Goal: Find specific page/section

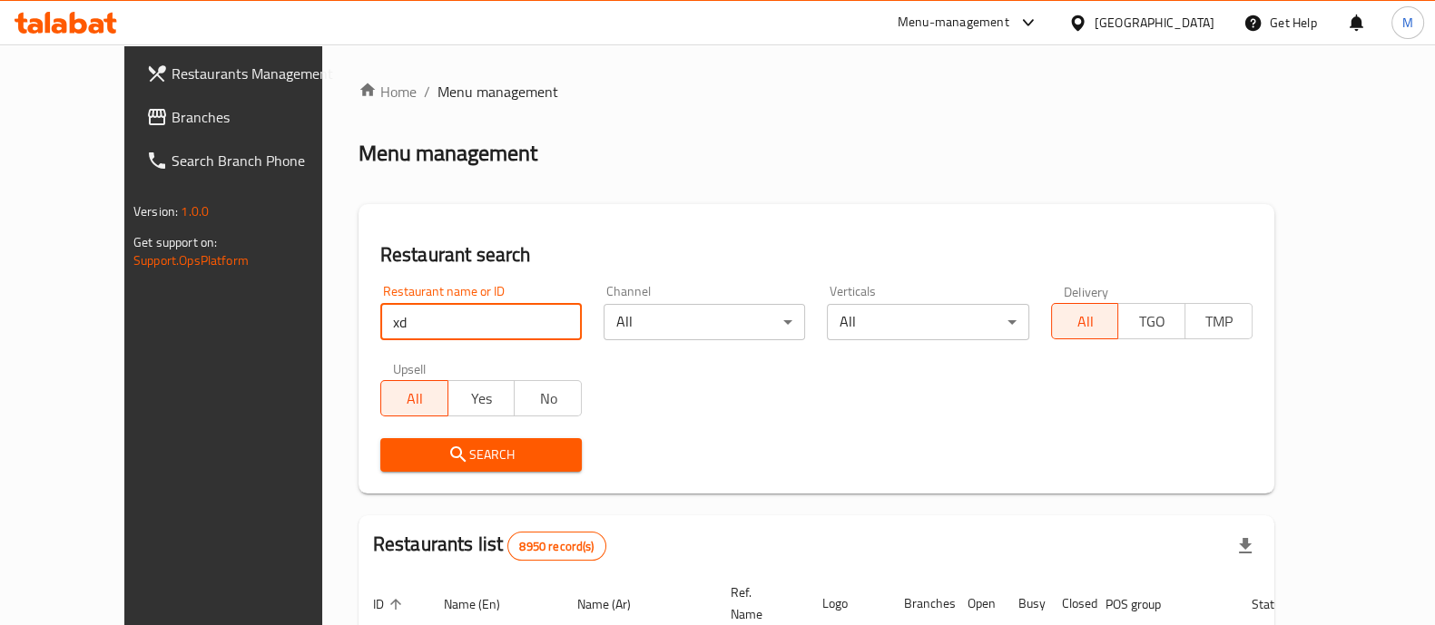
type input "Xdiet"
click button "Search" at bounding box center [480, 455] width 201 height 34
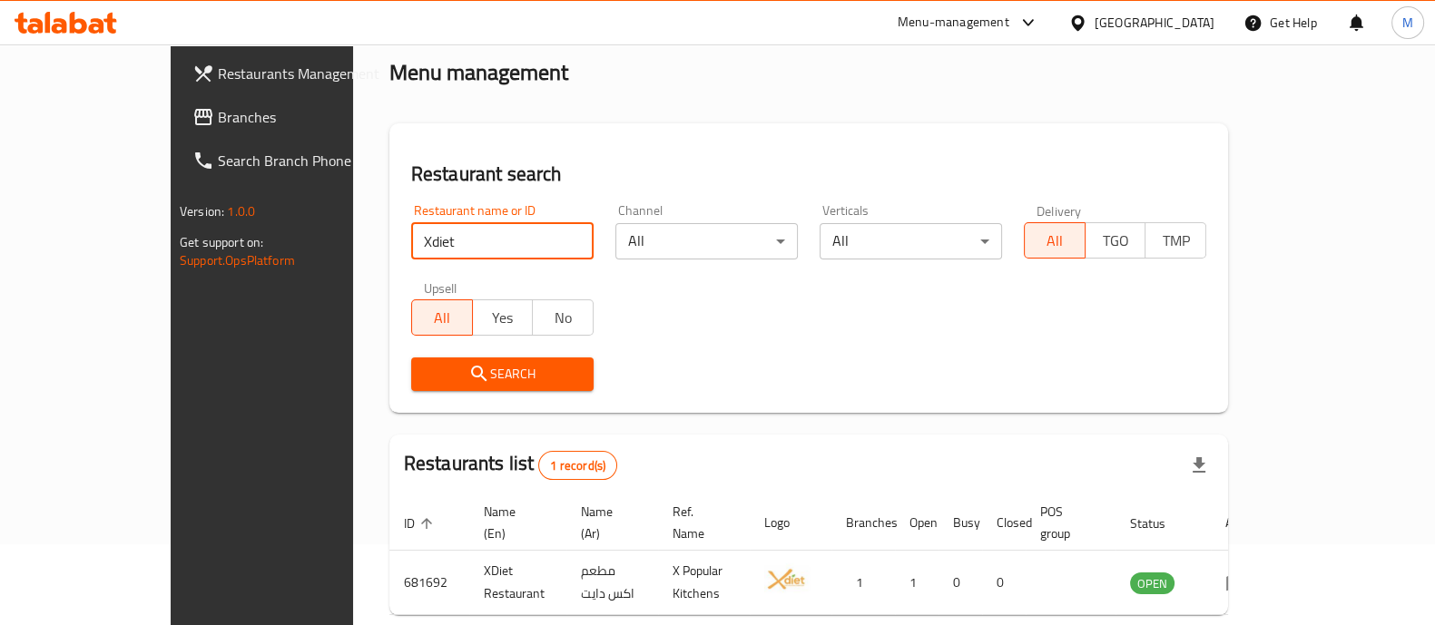
scroll to position [148, 0]
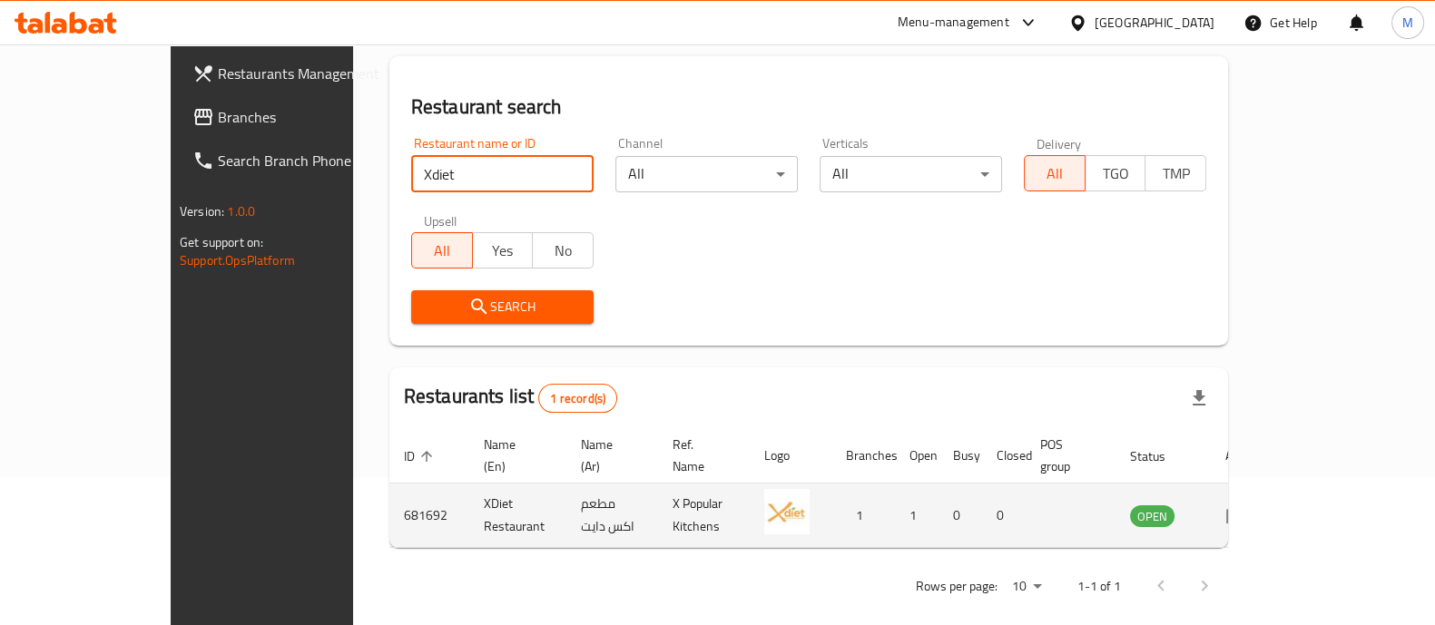
click at [1246, 509] on icon "enhanced table" at bounding box center [1236, 516] width 20 height 15
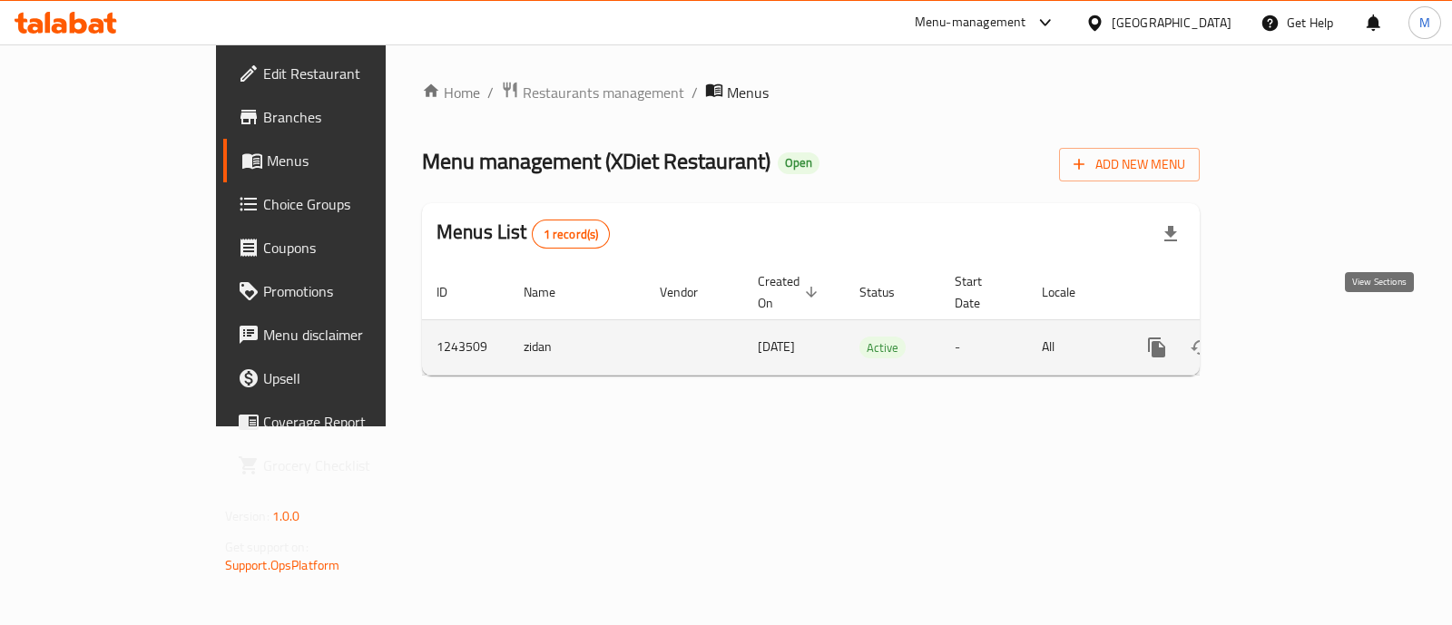
click at [1299, 337] on icon "enhanced table" at bounding box center [1288, 348] width 22 height 22
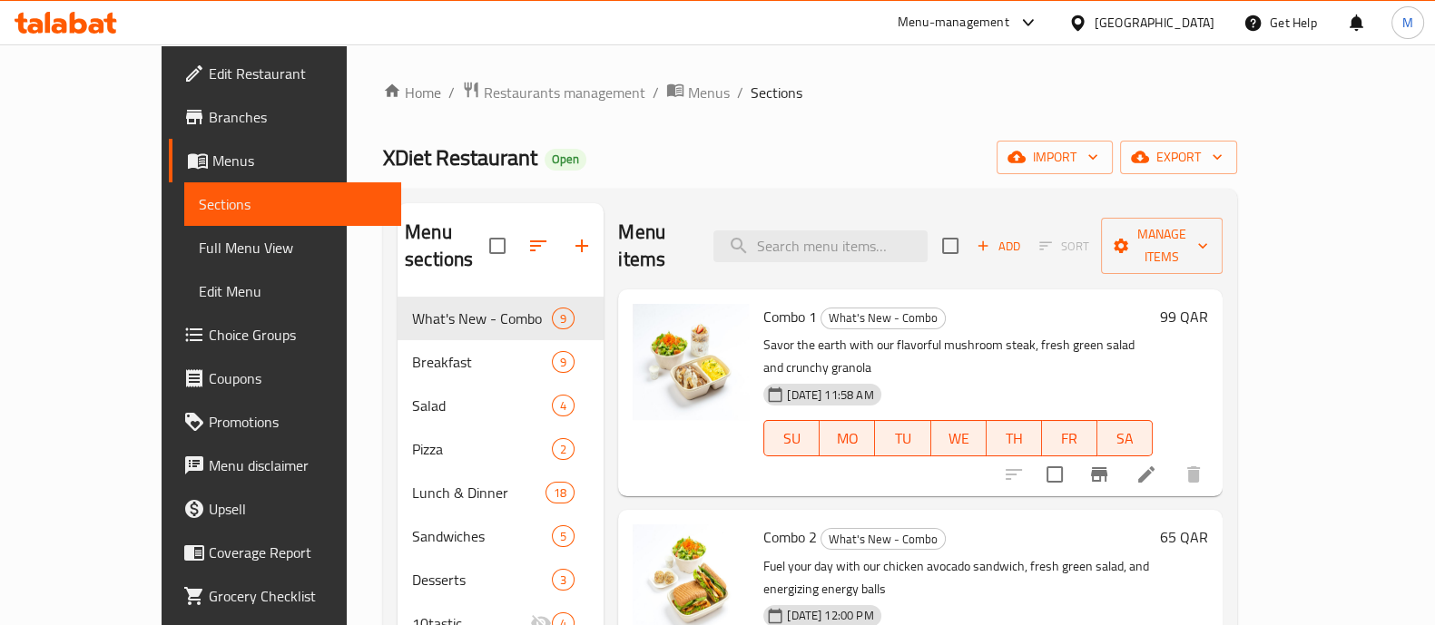
click at [383, 162] on span "XDiet Restaurant" at bounding box center [460, 157] width 154 height 41
copy span "XDiet"
click at [484, 85] on span "Restaurants management" at bounding box center [565, 93] width 162 height 22
